Goal: Task Accomplishment & Management: Manage account settings

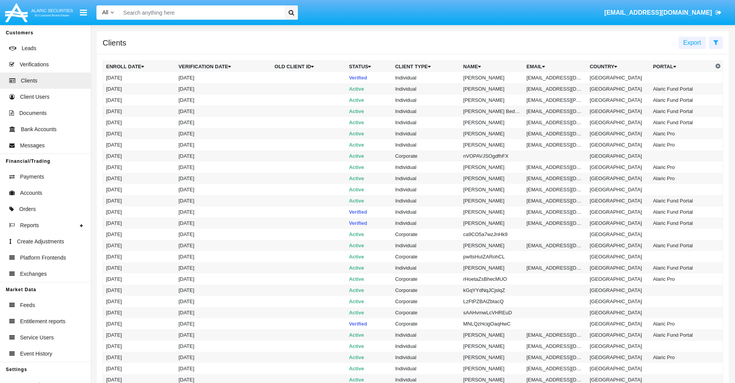
click at [715, 42] on icon at bounding box center [715, 42] width 5 height 6
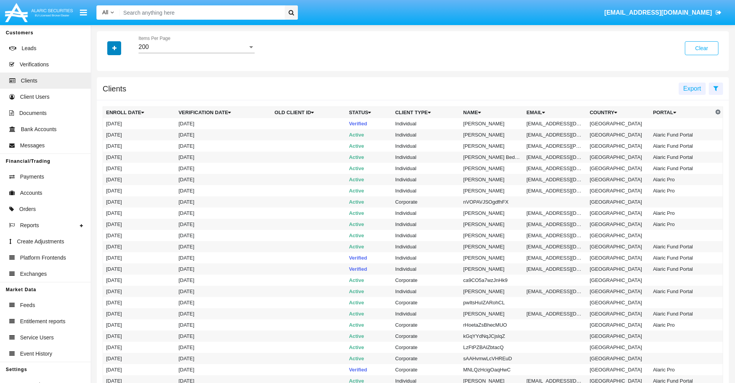
click at [114, 48] on icon "button" at bounding box center [114, 48] width 4 height 5
click at [120, 131] on span "Email" at bounding box center [119, 131] width 15 height 9
click at [106, 134] on input "Email" at bounding box center [106, 134] width 0 height 0
checkbox input "true"
click at [114, 48] on icon "button" at bounding box center [114, 48] width 4 height 5
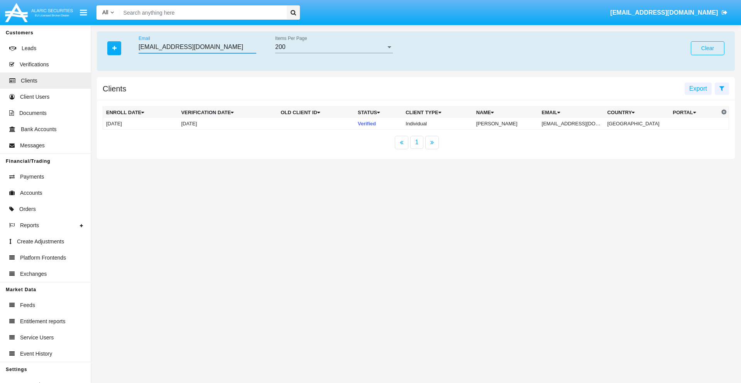
type input "[EMAIL_ADDRESS][DOMAIN_NAME]"
click at [574, 123] on td "[EMAIL_ADDRESS][DOMAIN_NAME]" at bounding box center [571, 124] width 66 height 12
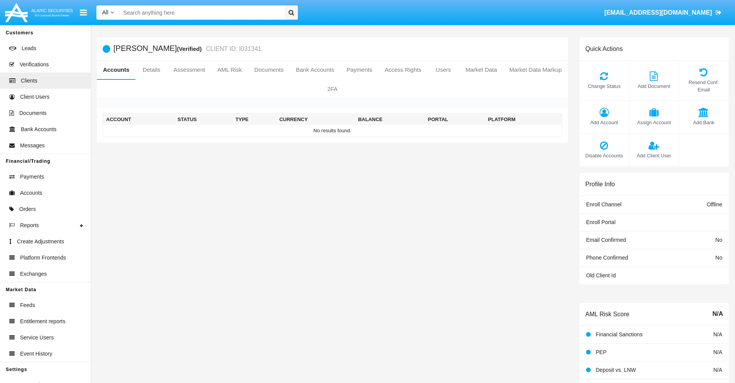
click at [604, 122] on span "Add Account" at bounding box center [604, 122] width 42 height 7
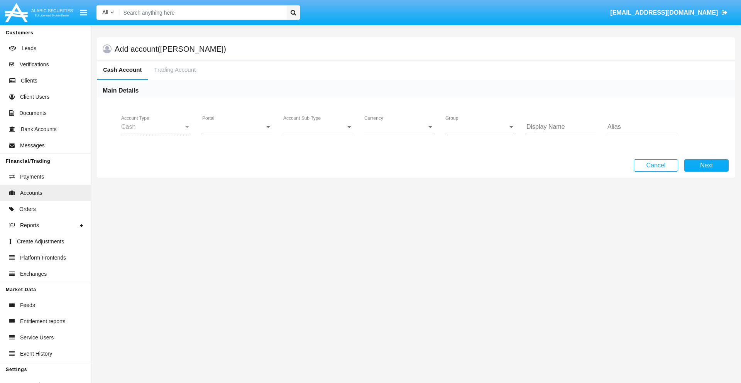
click at [237, 127] on span "Portal" at bounding box center [233, 126] width 62 height 7
click at [238, 133] on span "Alaric Pro" at bounding box center [237, 132] width 71 height 19
click at [318, 127] on span "Account Sub Type" at bounding box center [314, 126] width 62 height 7
click at [318, 133] on span "Trading Cash" at bounding box center [317, 132] width 69 height 19
click at [480, 127] on span "Group" at bounding box center [476, 126] width 62 height 7
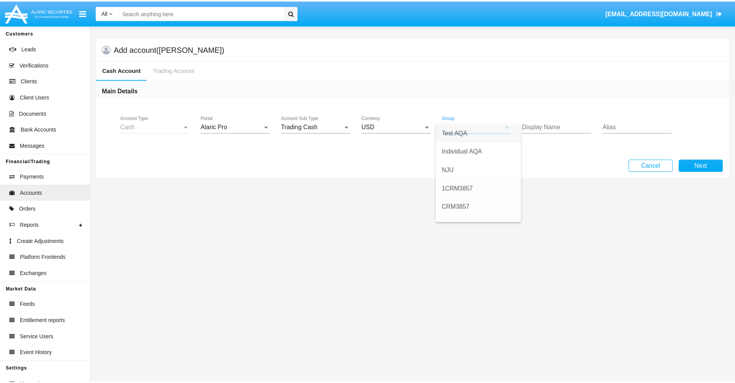
scroll to position [346, 0]
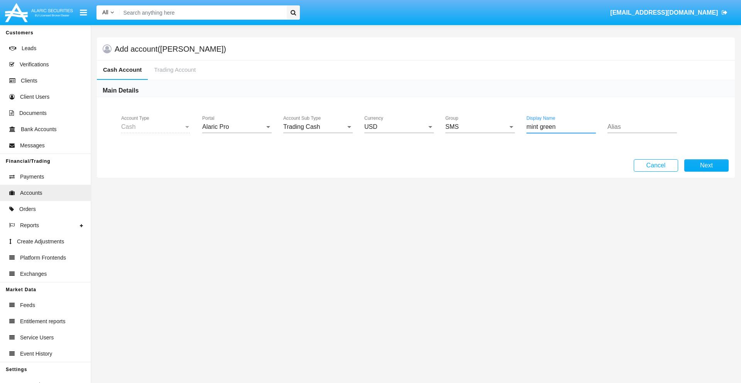
type input "mint green"
type input "azure"
click at [706, 165] on button "Next" at bounding box center [706, 165] width 44 height 12
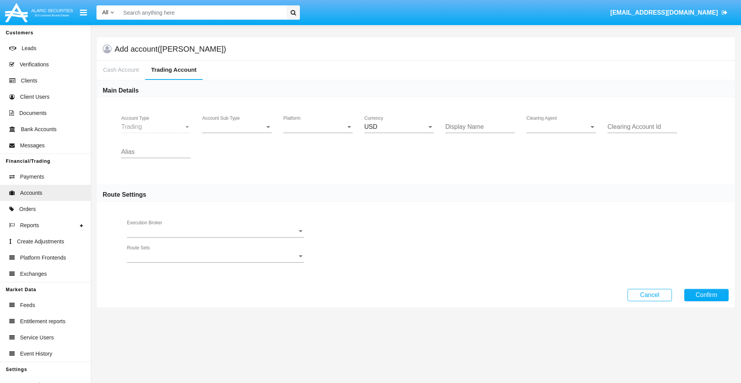
click at [237, 127] on span "Account Sub Type" at bounding box center [233, 126] width 62 height 7
click at [237, 133] on span "Trading" at bounding box center [236, 132] width 69 height 19
click at [318, 127] on span "Platform" at bounding box center [314, 126] width 62 height 7
click at [318, 133] on span "Hammer Lite" at bounding box center [311, 132] width 57 height 19
click at [561, 127] on span "Clearing Agent" at bounding box center [557, 126] width 62 height 7
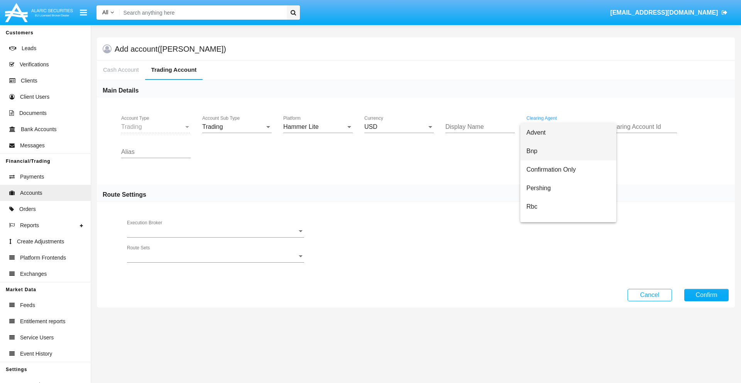
click at [568, 151] on span "Bnp" at bounding box center [568, 151] width 84 height 19
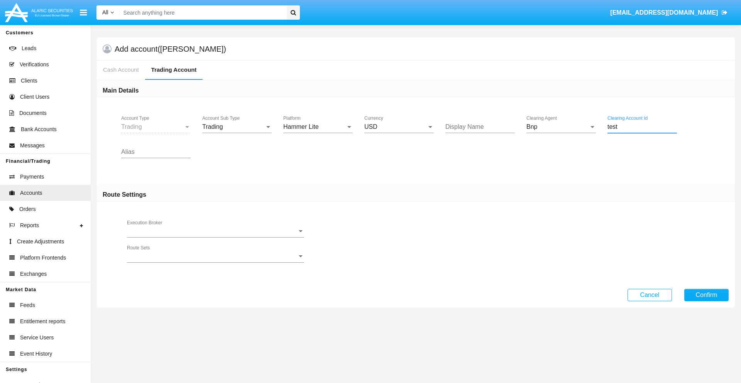
type input "test"
type input "blue"
type input "teal"
click at [706, 295] on button "Confirm" at bounding box center [706, 295] width 44 height 12
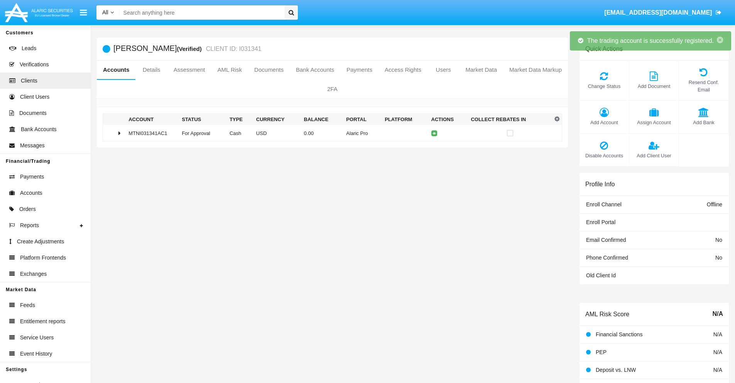
click at [329, 133] on td "0.00" at bounding box center [322, 133] width 42 height 17
click at [434, 133] on icon at bounding box center [435, 133] width 3 height 3
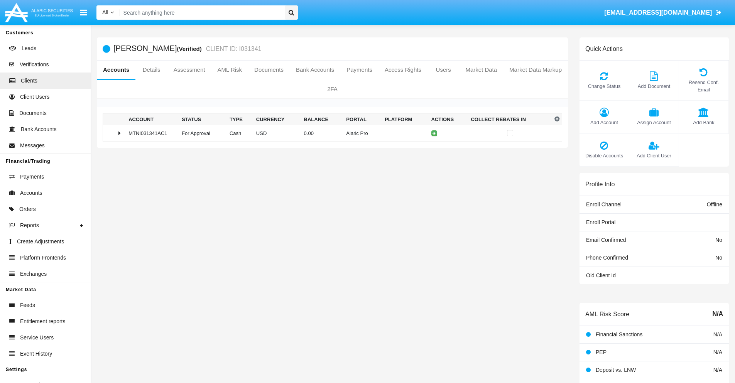
click at [329, 133] on td "0.00" at bounding box center [322, 133] width 42 height 17
click at [434, 149] on icon at bounding box center [435, 149] width 3 height 3
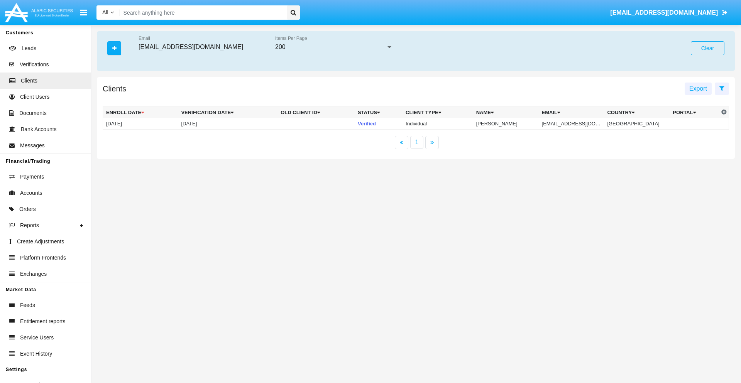
click at [707, 48] on button "Clear" at bounding box center [707, 48] width 34 height 14
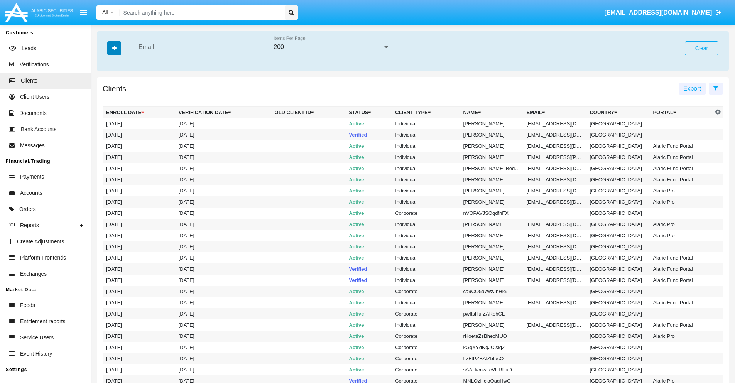
click at [114, 48] on icon "button" at bounding box center [114, 48] width 4 height 5
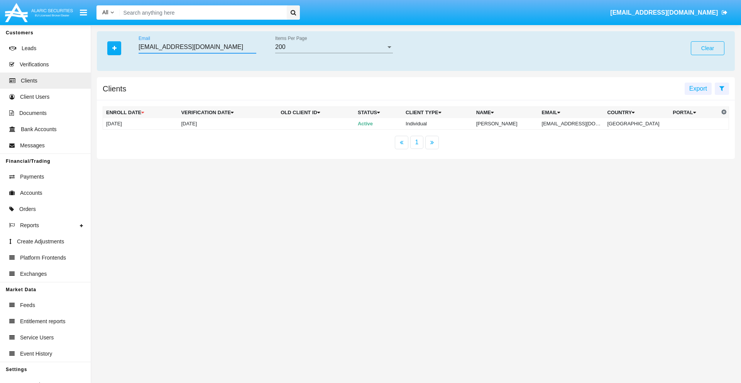
type input "[EMAIL_ADDRESS][DOMAIN_NAME]"
click at [575, 123] on td "[EMAIL_ADDRESS][DOMAIN_NAME]" at bounding box center [571, 124] width 66 height 12
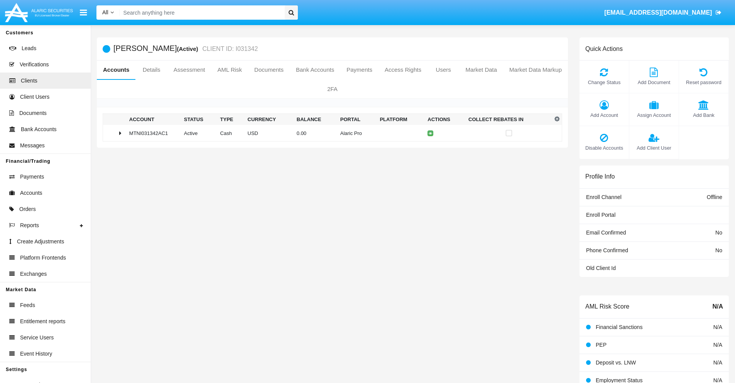
click at [604, 115] on span "Add Account" at bounding box center [604, 114] width 42 height 7
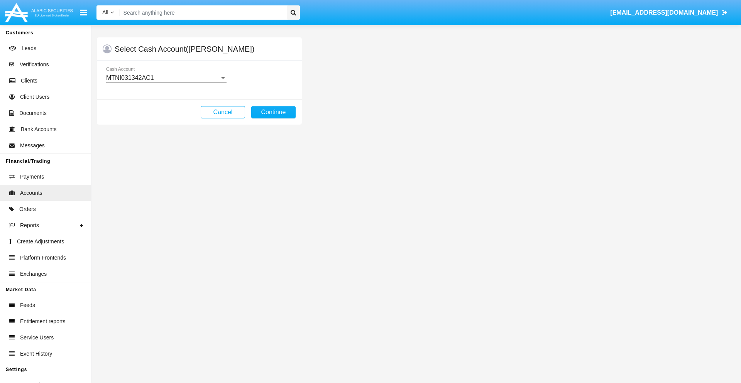
click at [166, 78] on div "MTNI031342AC1" at bounding box center [162, 77] width 113 height 7
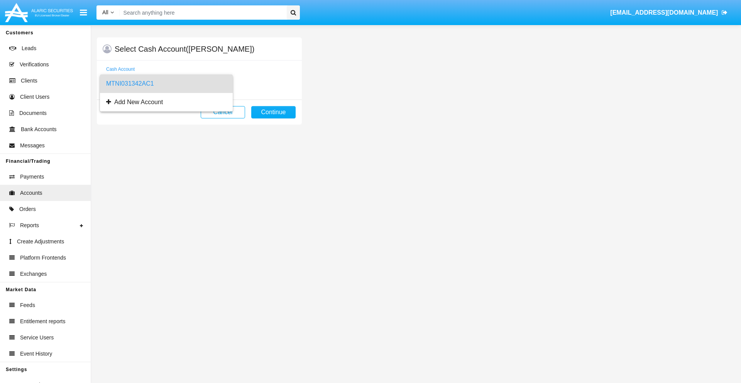
click at [166, 84] on span "MTNI031342AC1" at bounding box center [166, 83] width 120 height 19
click at [273, 112] on button "Continue" at bounding box center [273, 112] width 44 height 12
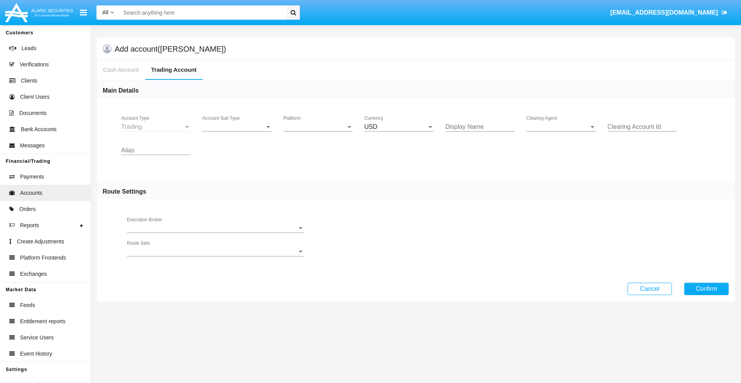
click at [237, 127] on span "Account Sub Type" at bounding box center [233, 126] width 62 height 7
click at [237, 133] on span "Trading" at bounding box center [236, 132] width 69 height 19
click at [318, 127] on span "Platform" at bounding box center [314, 126] width 62 height 7
click at [318, 133] on span "Hammer Lite" at bounding box center [317, 132] width 69 height 19
click at [561, 127] on span "Clearing Agent" at bounding box center [557, 126] width 62 height 7
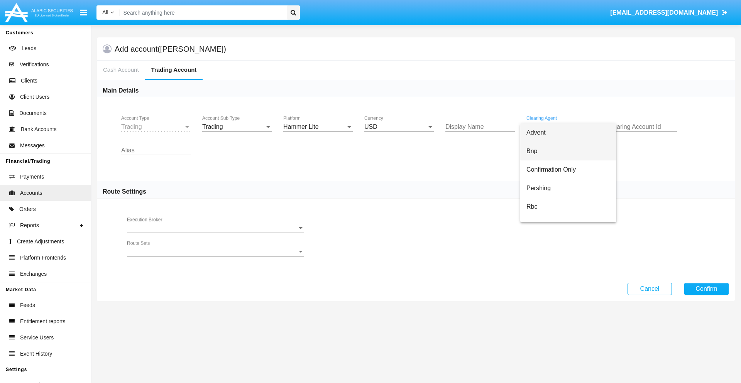
click at [568, 151] on span "Bnp" at bounding box center [568, 151] width 84 height 19
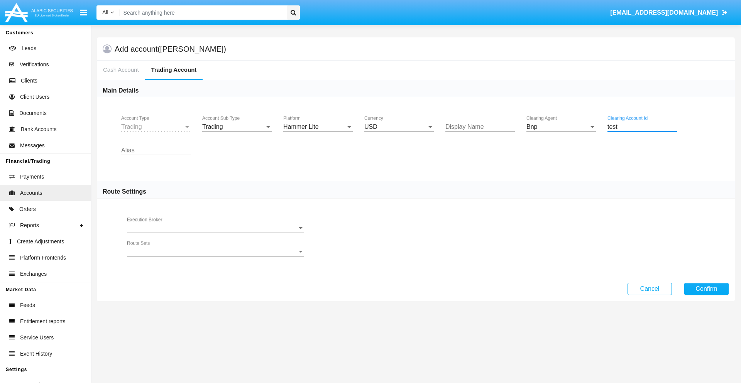
type input "test"
type input "teal"
type input "azure"
click at [706, 289] on button "Confirm" at bounding box center [706, 289] width 44 height 12
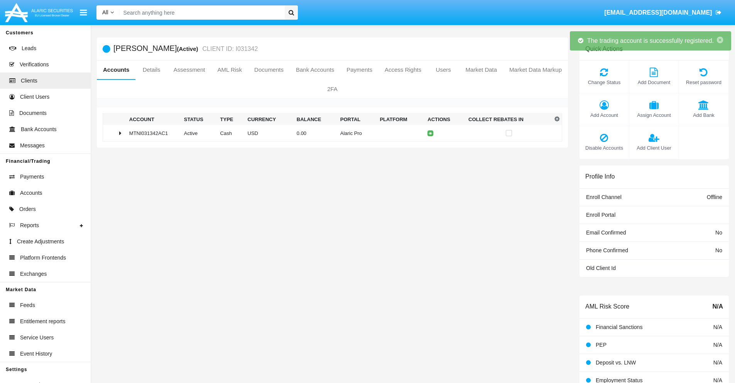
click at [329, 133] on td "0.00" at bounding box center [316, 133] width 44 height 17
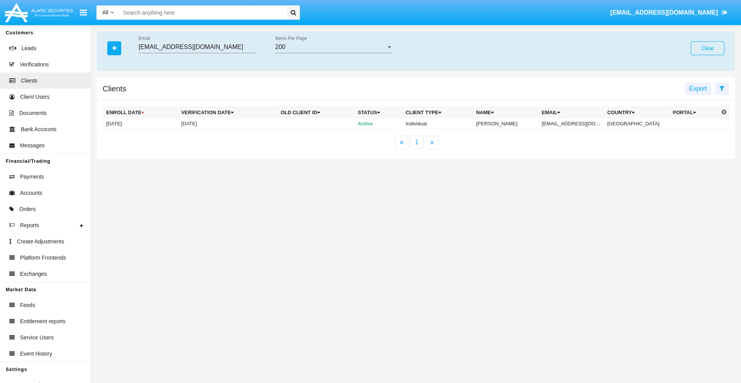
click at [707, 48] on button "Clear" at bounding box center [707, 48] width 34 height 14
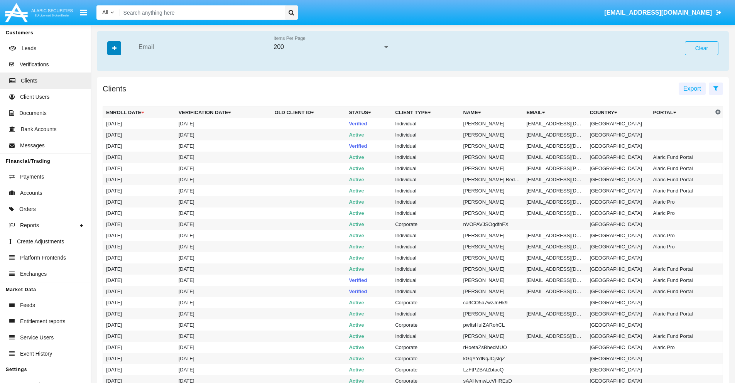
click at [114, 48] on icon "button" at bounding box center [114, 48] width 4 height 5
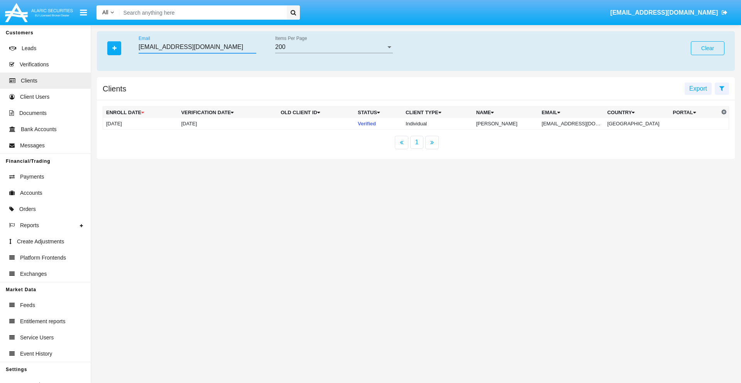
type input "oc7.jkwg@x09.jv7l.net"
click at [576, 123] on td "oc7.jkwg@x09.jv7l.net" at bounding box center [571, 124] width 66 height 12
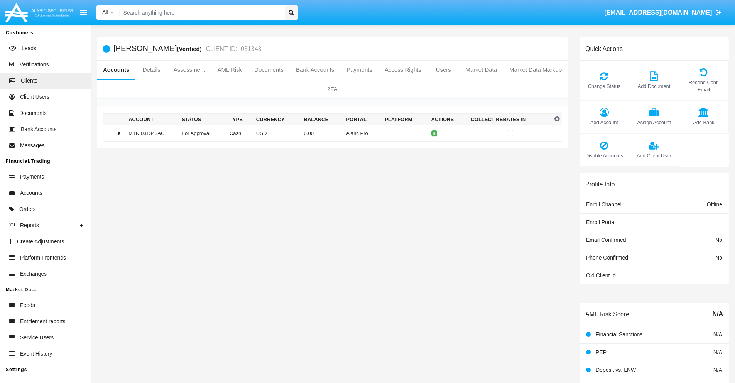
click at [604, 86] on span "Change Status" at bounding box center [604, 86] width 42 height 7
